Goal: Information Seeking & Learning: Learn about a topic

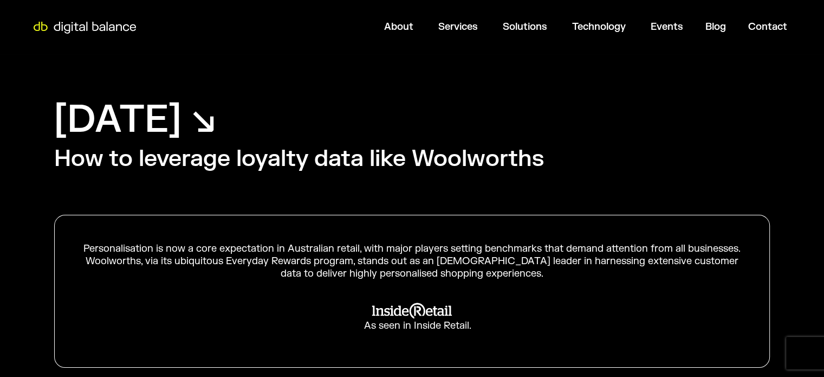
click at [299, 166] on h2 "How to leverage loyalty data like Woolworths" at bounding box center [299, 159] width 490 height 30
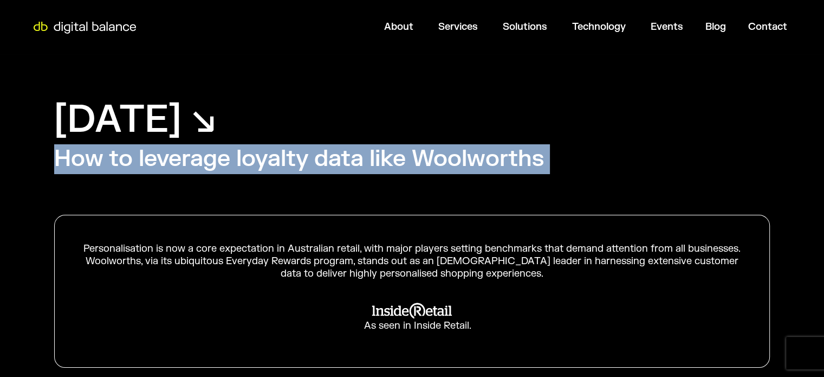
click at [299, 166] on h2 "How to leverage loyalty data like Woolworths" at bounding box center [299, 159] width 490 height 30
copy div "How to leverage loyalty data like Woolworths"
